Goal: Communication & Community: Answer question/provide support

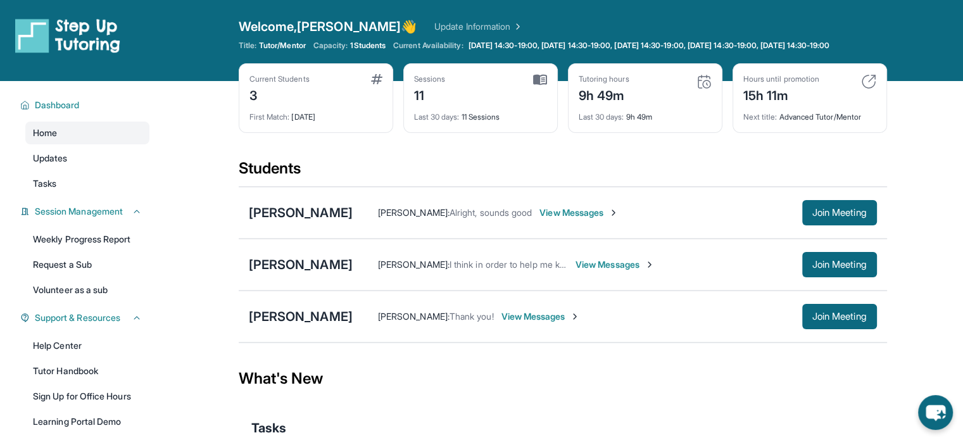
click at [619, 216] on span "View Messages" at bounding box center [579, 212] width 79 height 13
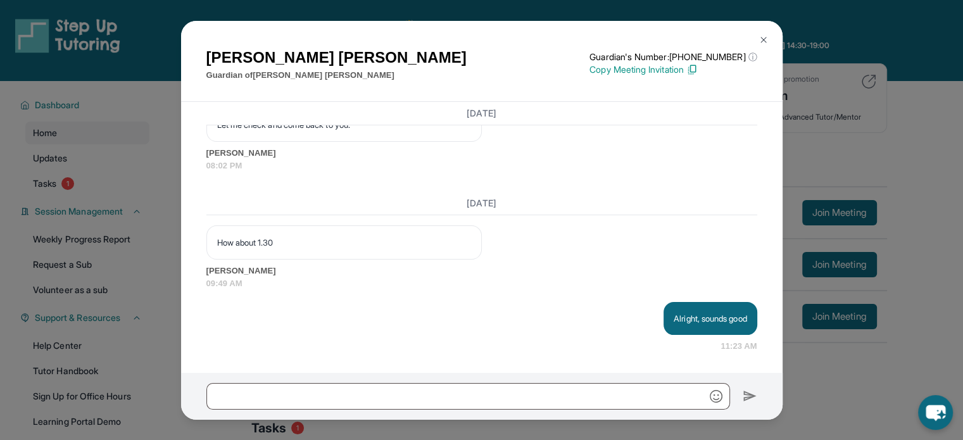
scroll to position [4984, 0]
click at [851, 148] on div "[PERSON_NAME] Guardian of [PERSON_NAME] Guardian's Number: [PHONE_NUMBER] ⓘ Thi…" at bounding box center [481, 220] width 963 height 440
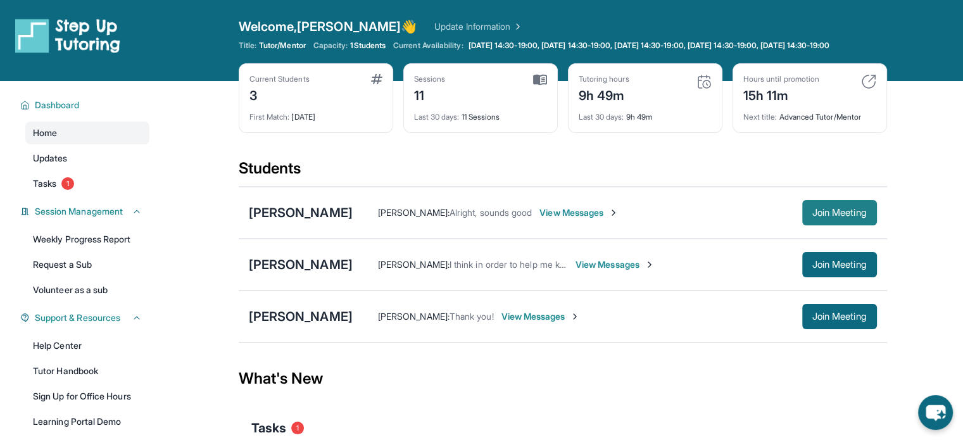
click at [814, 217] on span "Join Meeting" at bounding box center [839, 213] width 54 height 8
click at [327, 215] on div "[PERSON_NAME]" at bounding box center [301, 213] width 104 height 18
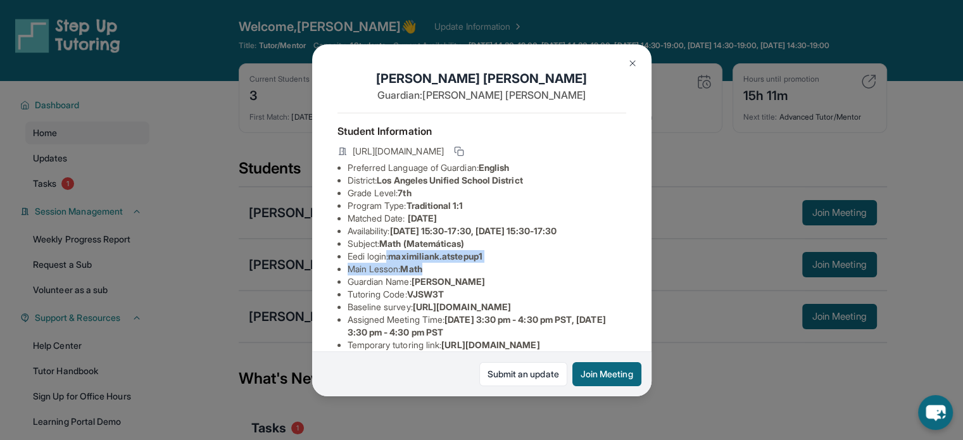
drag, startPoint x: 522, startPoint y: 272, endPoint x: 388, endPoint y: 265, distance: 134.5
click at [388, 265] on ul "Preferred Language of Guardian: English District: Los Angeles Unified School Di…" at bounding box center [482, 294] width 289 height 266
click at [388, 263] on li "Eedi login : maximiliank.atstepup1" at bounding box center [487, 256] width 279 height 13
drag, startPoint x: 393, startPoint y: 265, endPoint x: 503, endPoint y: 262, distance: 110.2
click at [503, 262] on li "Eedi login : maximiliank.atstepup1" at bounding box center [487, 256] width 279 height 13
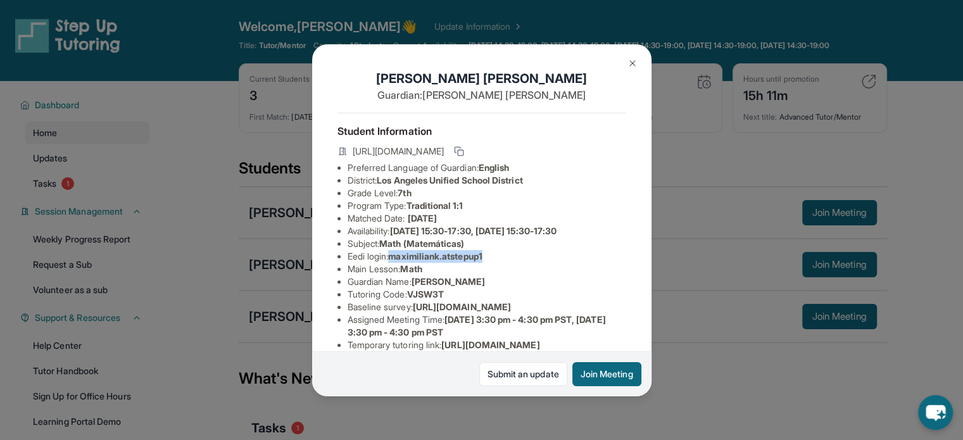
copy span "maximiliank.atstepup1"
